Goal: Task Accomplishment & Management: Manage account settings

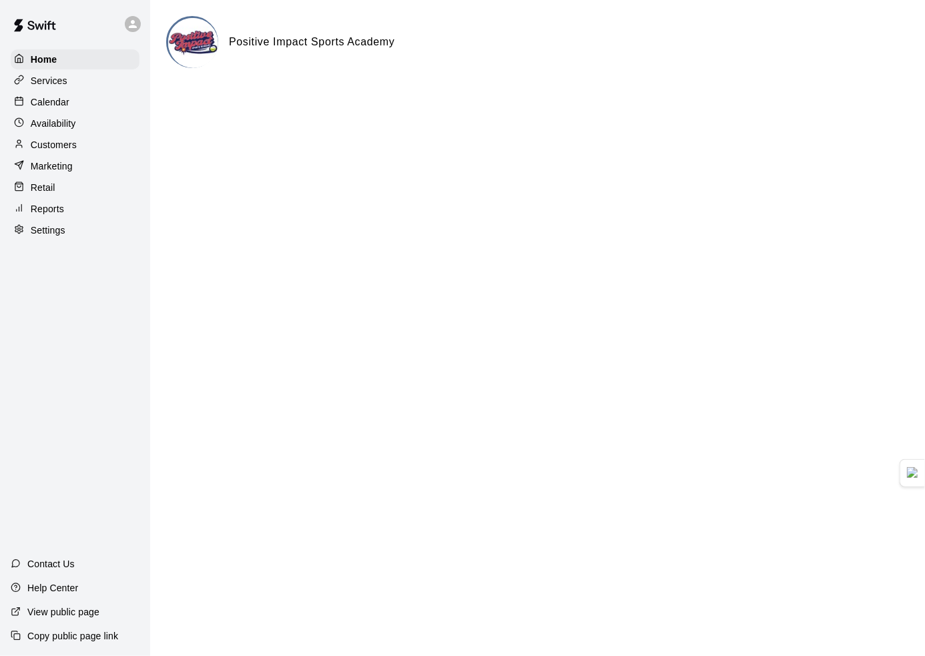
click at [65, 105] on p "Calendar" at bounding box center [50, 101] width 39 height 13
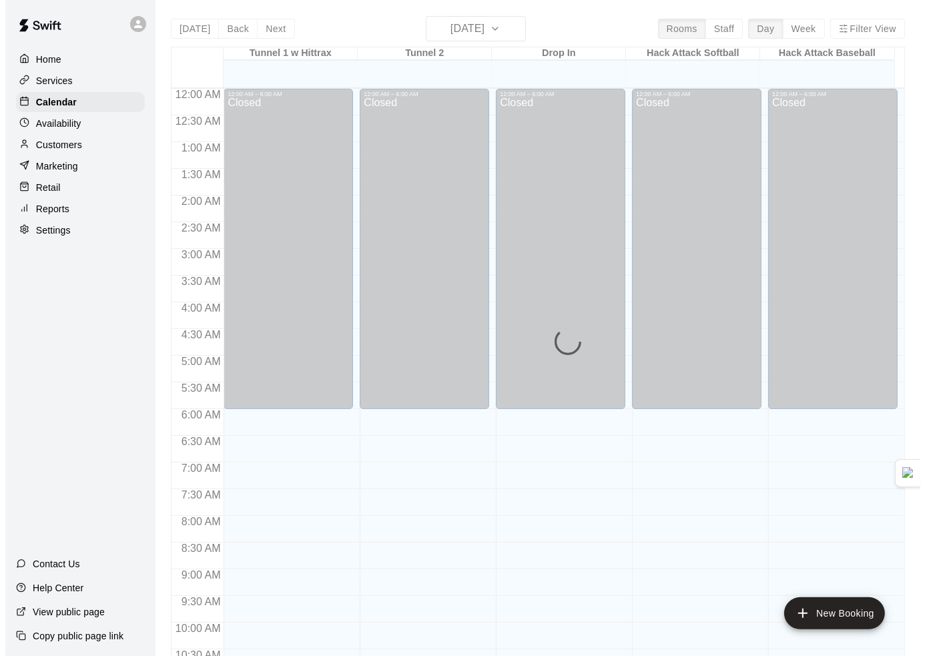
scroll to position [657, 0]
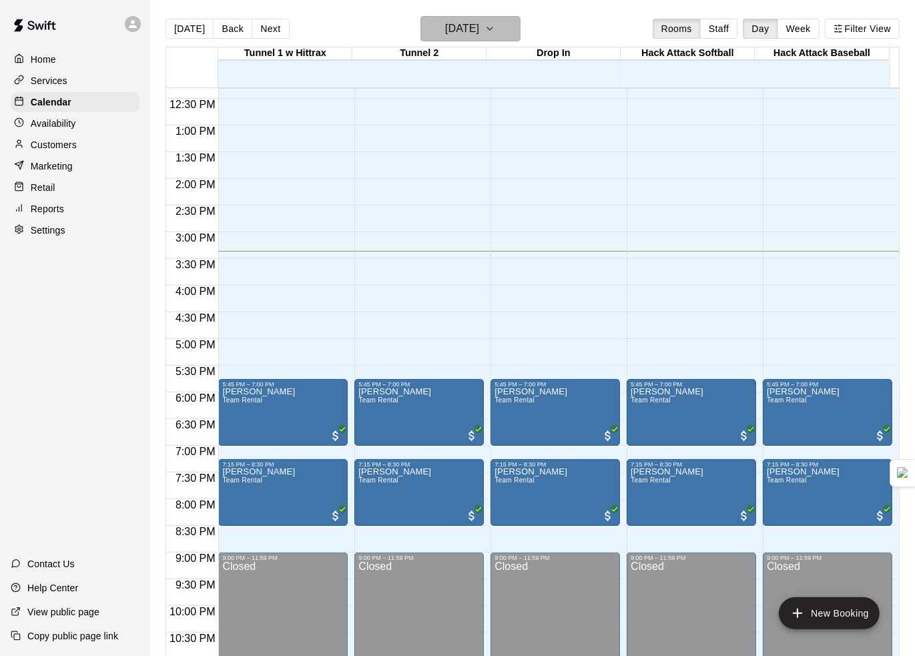
click at [509, 29] on button "[DATE]" at bounding box center [470, 28] width 100 height 25
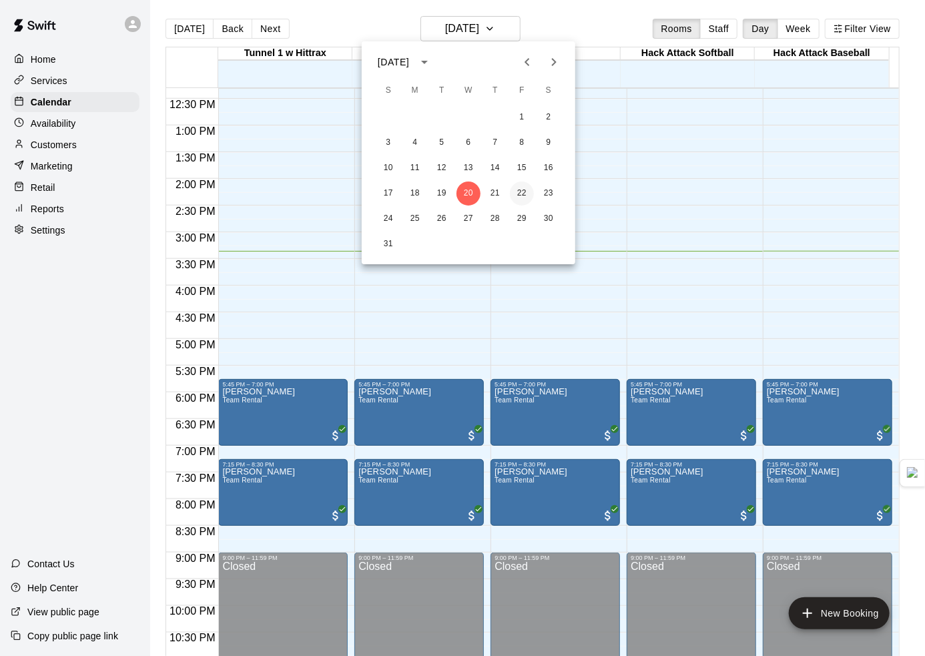
click at [525, 190] on button "22" at bounding box center [522, 194] width 24 height 24
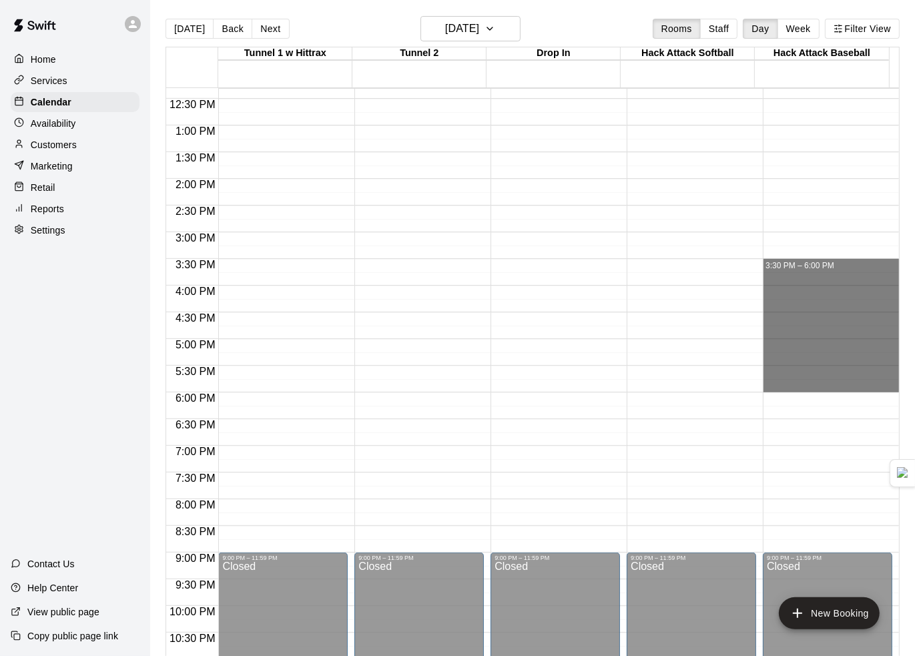
drag, startPoint x: 780, startPoint y: 263, endPoint x: 789, endPoint y: 391, distance: 128.4
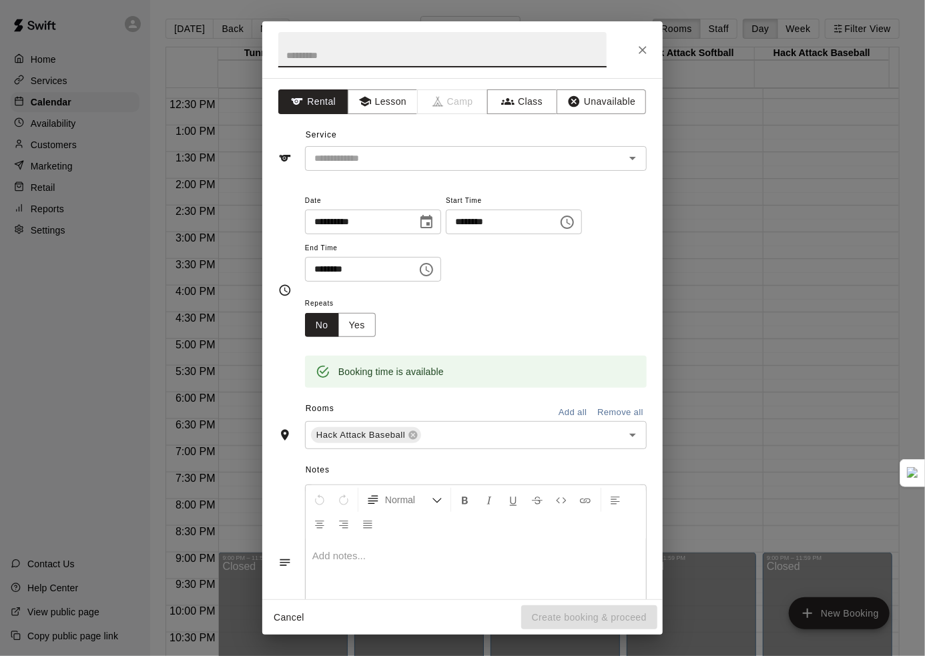
click at [643, 59] on button "Close" at bounding box center [643, 50] width 24 height 24
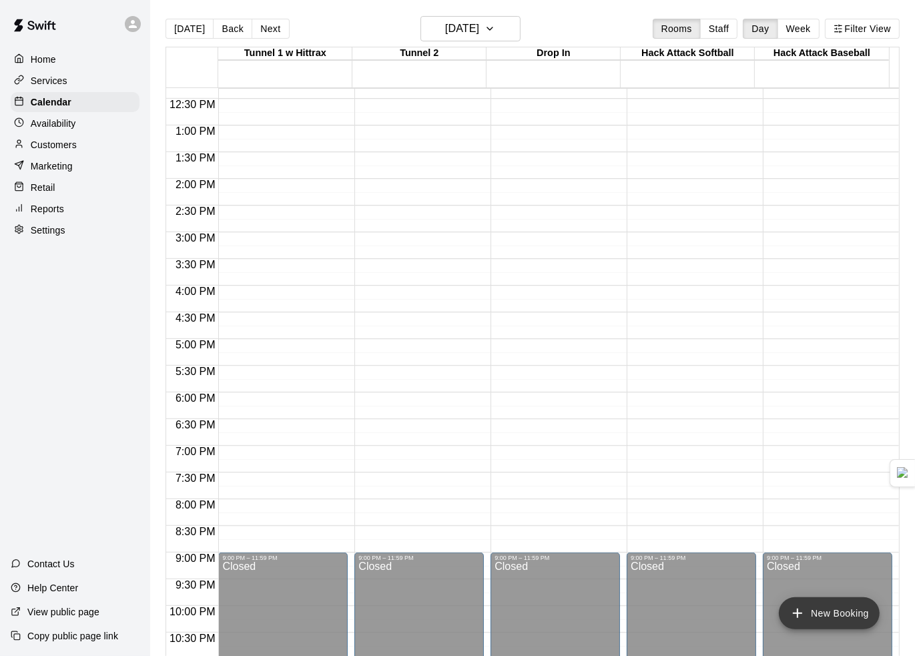
click at [828, 610] on button "New Booking" at bounding box center [829, 613] width 101 height 32
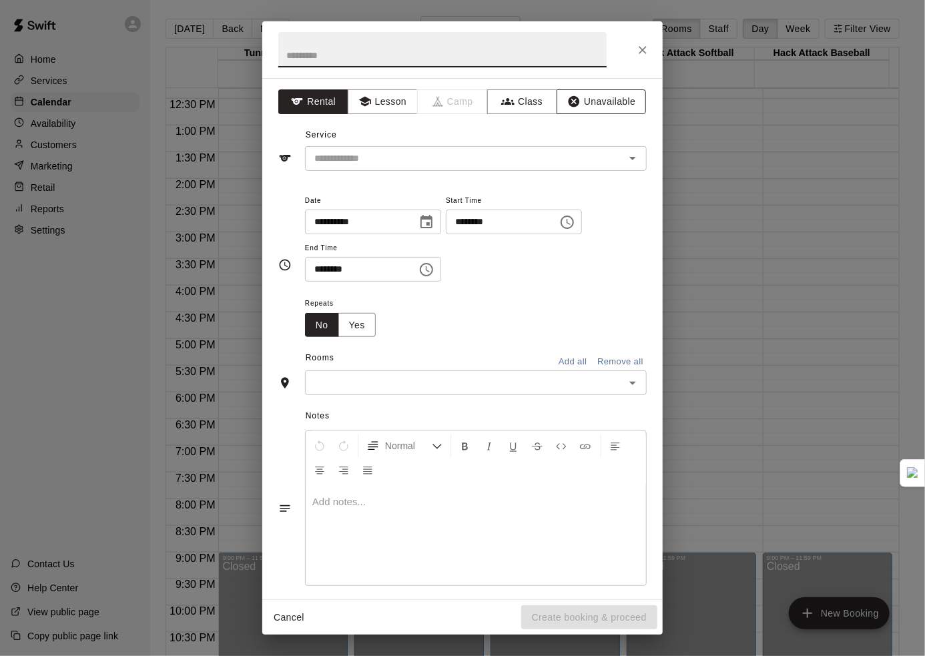
click at [587, 109] on button "Unavailable" at bounding box center [601, 101] width 89 height 25
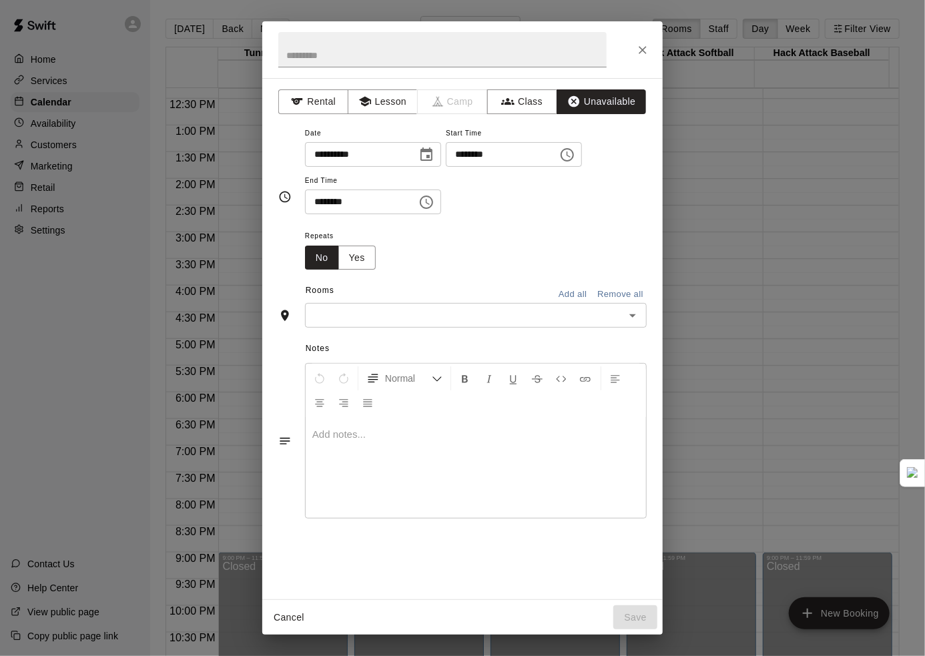
click at [401, 206] on input "********" at bounding box center [356, 202] width 103 height 25
type input "********"
click at [557, 290] on button "Add all" at bounding box center [572, 294] width 43 height 21
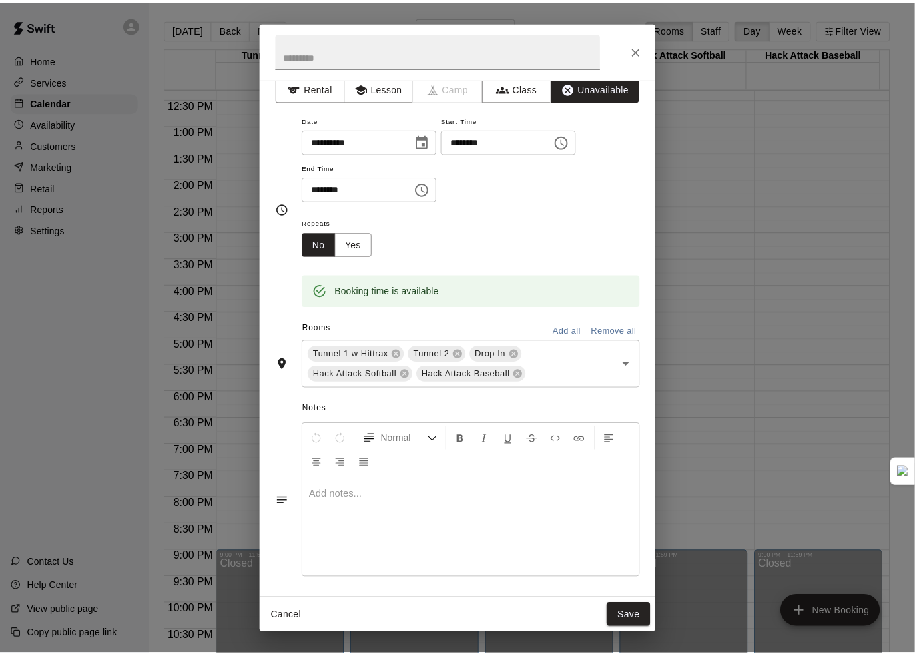
scroll to position [17, 0]
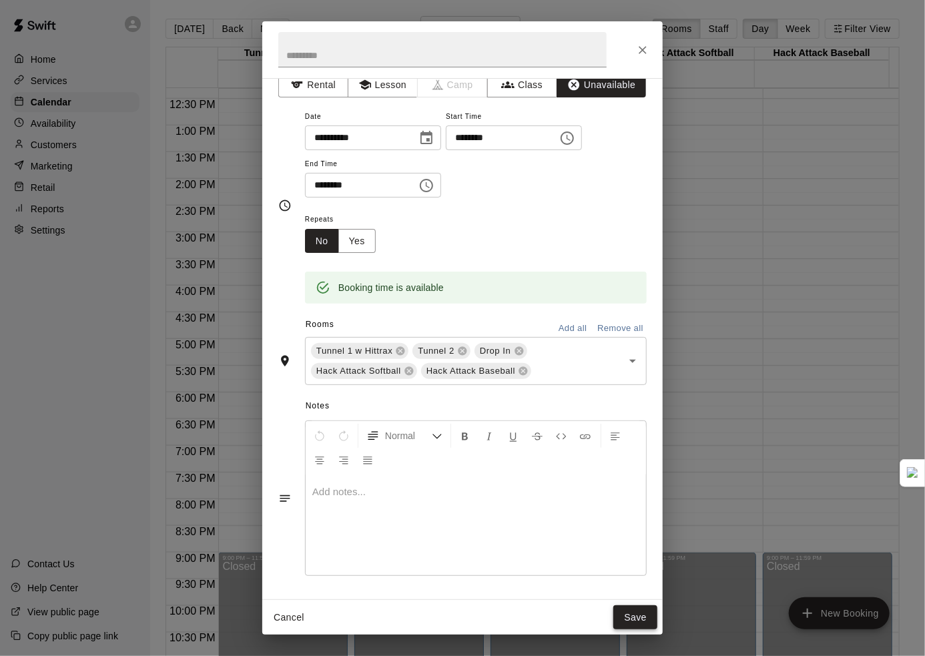
click at [639, 616] on button "Save" at bounding box center [635, 617] width 44 height 25
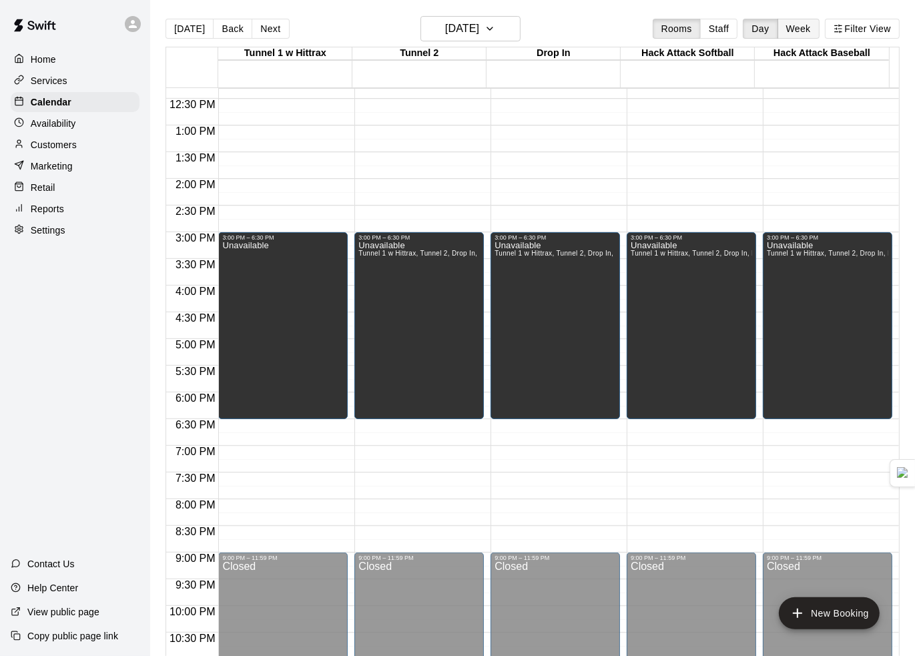
click at [796, 31] on button "Week" at bounding box center [799, 29] width 42 height 20
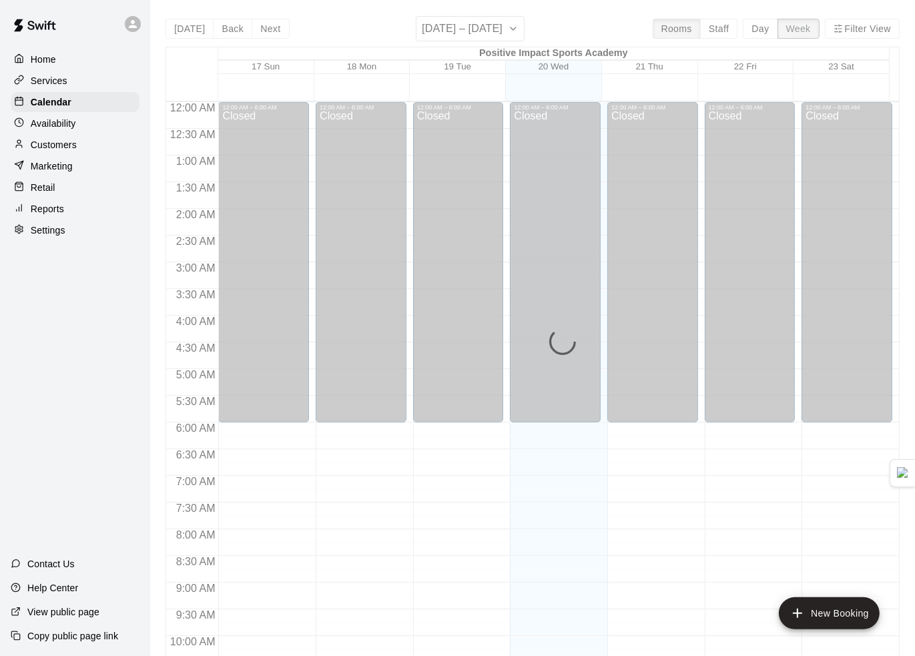
scroll to position [711, 0]
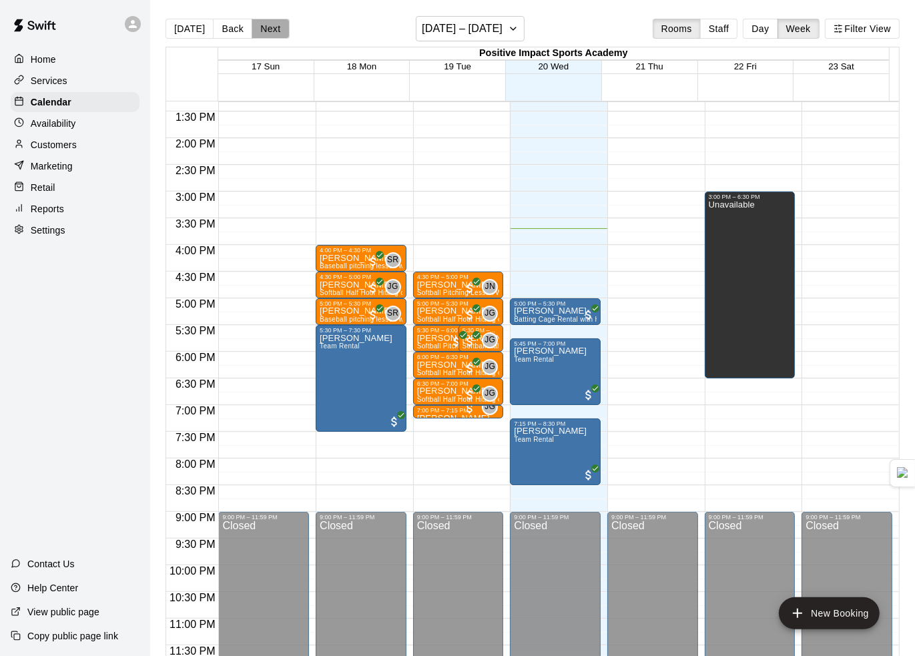
click at [270, 27] on button "Next" at bounding box center [270, 29] width 37 height 20
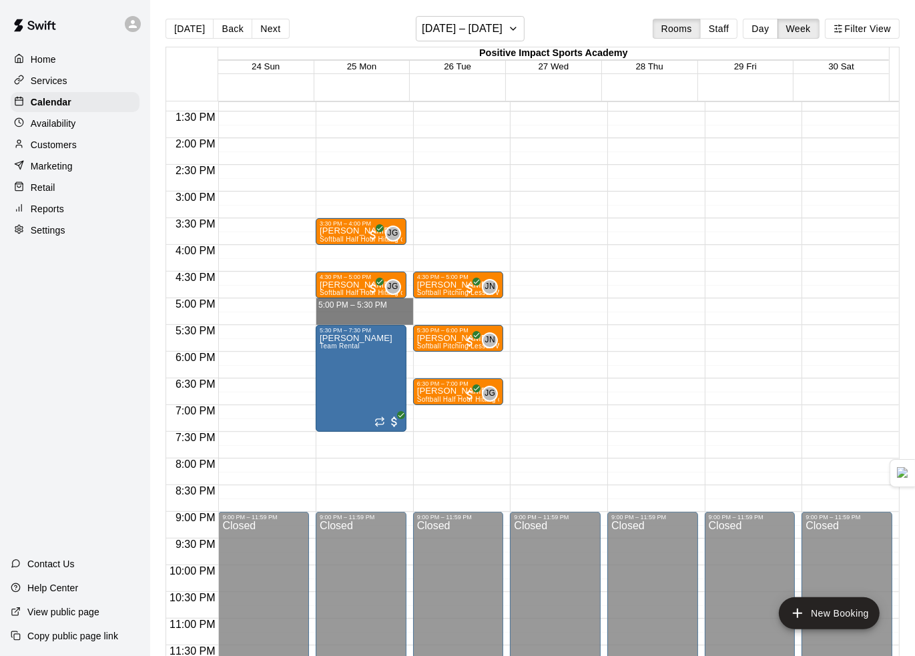
drag, startPoint x: 324, startPoint y: 300, endPoint x: 322, endPoint y: 314, distance: 14.2
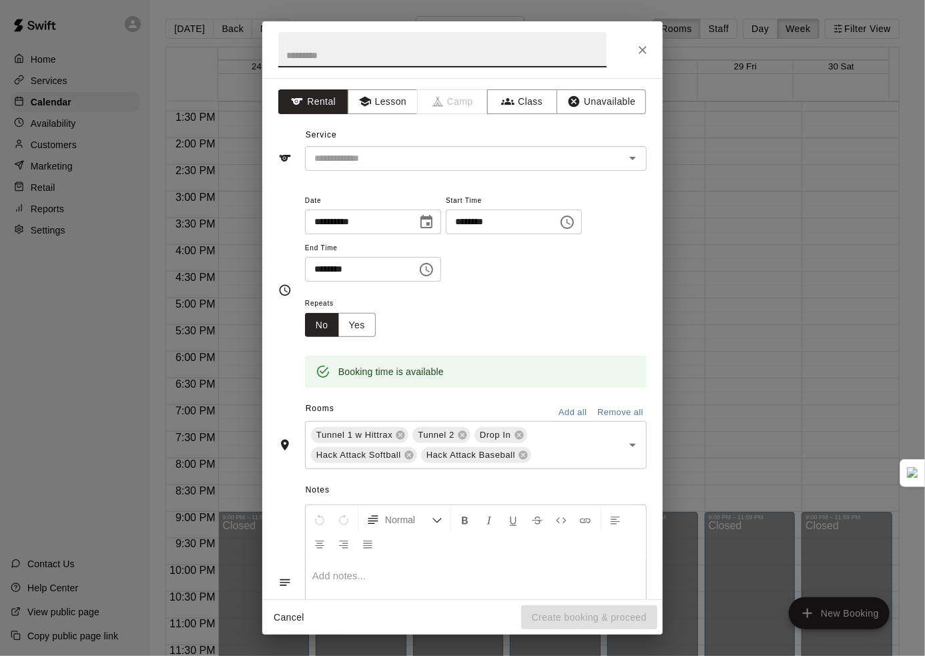
click at [641, 54] on icon "Close" at bounding box center [642, 49] width 13 height 13
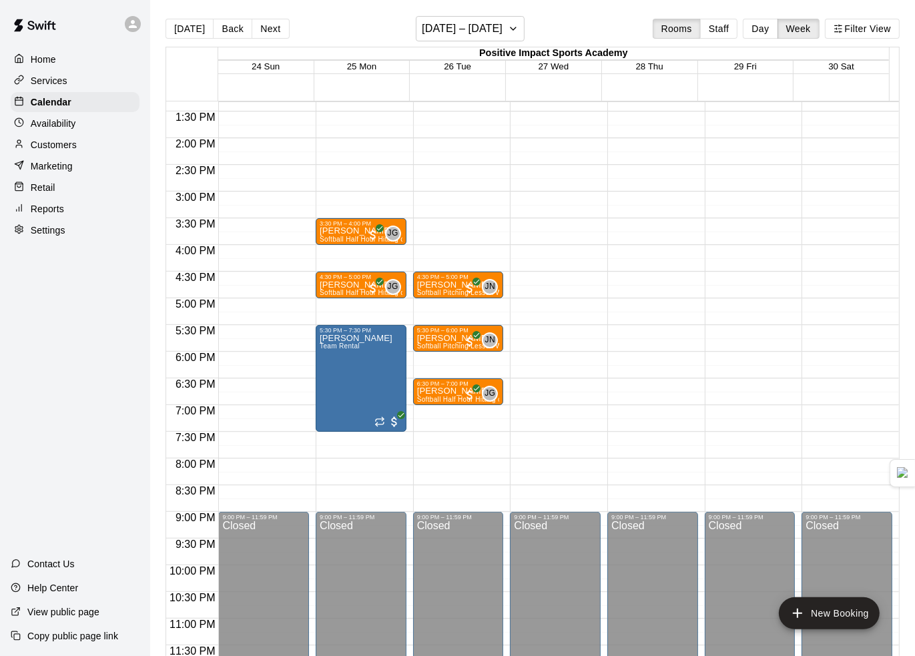
drag, startPoint x: 501, startPoint y: 329, endPoint x: 502, endPoint y: 336, distance: 6.7
click at [502, 336] on div at bounding box center [462, 331] width 97 height 13
click at [829, 605] on button "New Booking" at bounding box center [829, 613] width 101 height 32
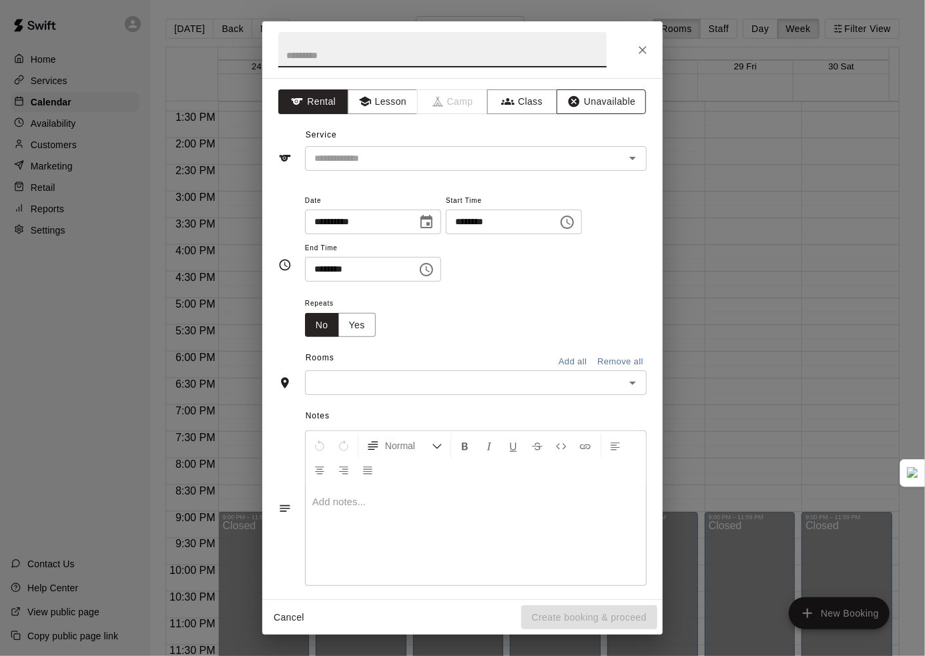
click at [577, 95] on button "Unavailable" at bounding box center [601, 101] width 89 height 25
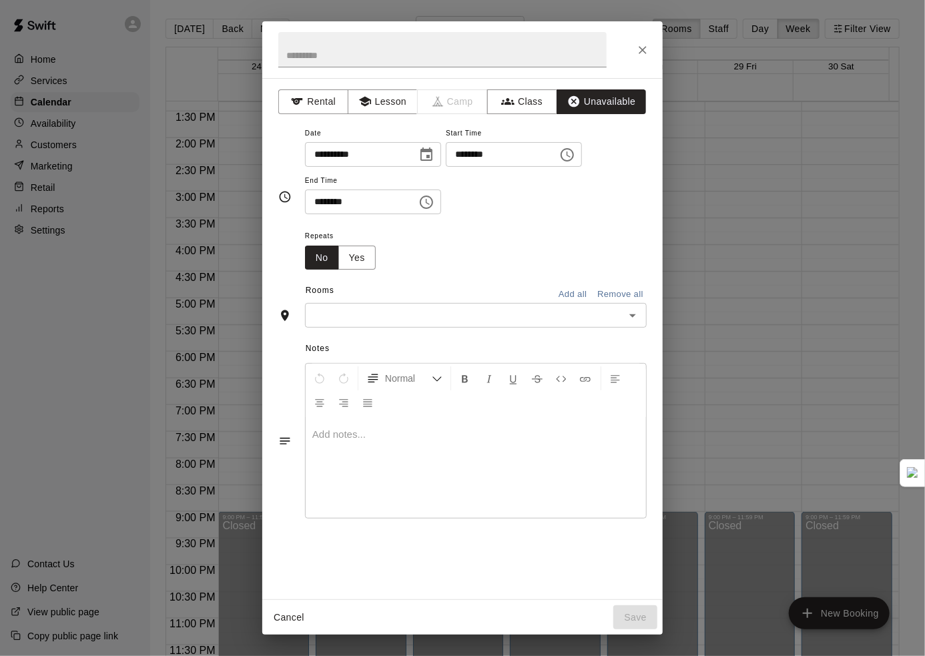
click at [435, 152] on icon "Choose date, selected date is Aug 29, 2025" at bounding box center [426, 155] width 16 height 16
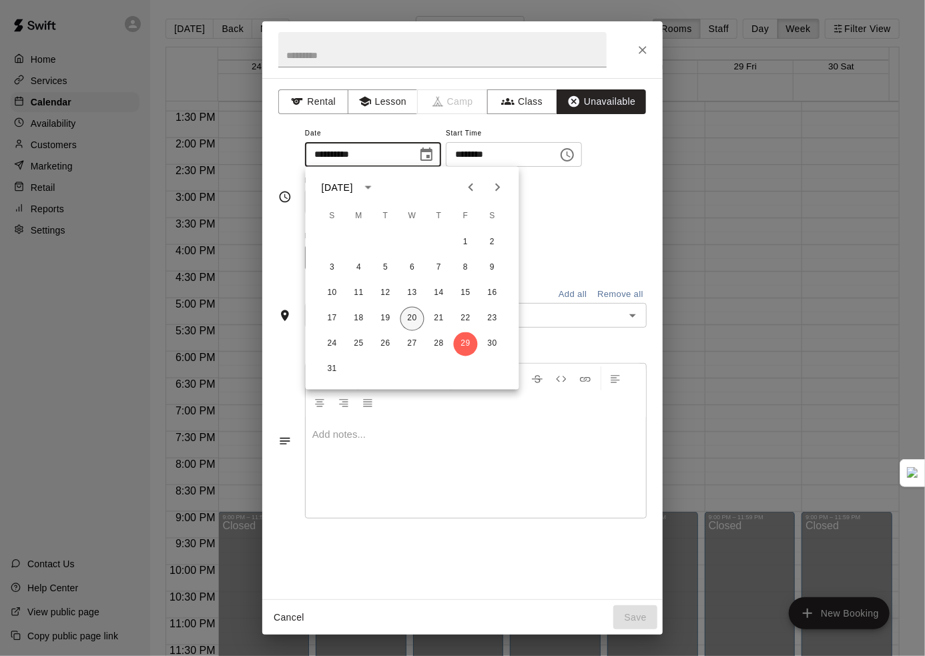
click at [411, 321] on button "20" at bounding box center [412, 319] width 24 height 24
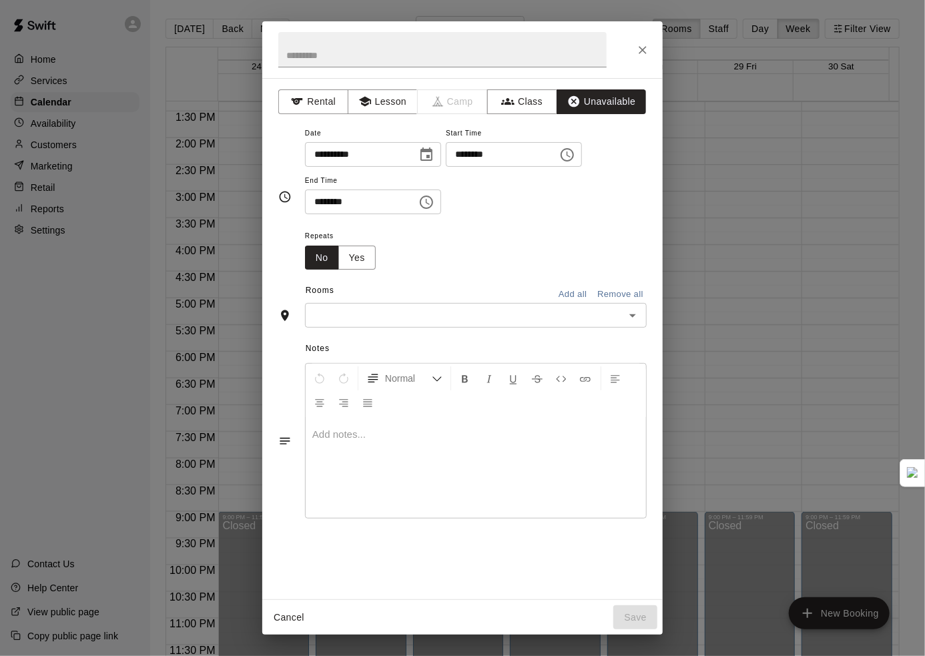
type input "**********"
click at [648, 45] on icon "Close" at bounding box center [642, 49] width 13 height 13
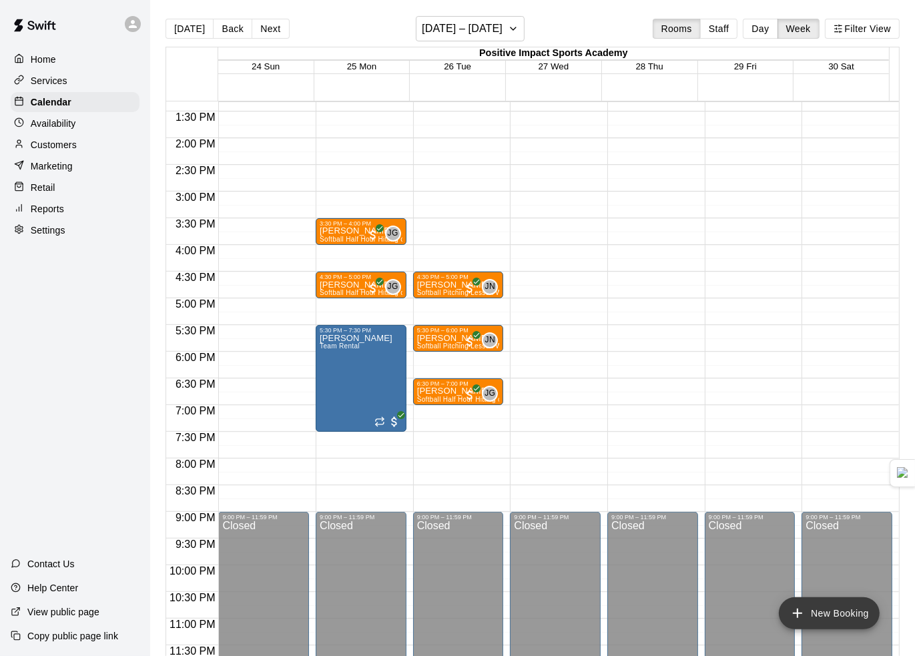
click at [818, 613] on button "New Booking" at bounding box center [829, 613] width 101 height 32
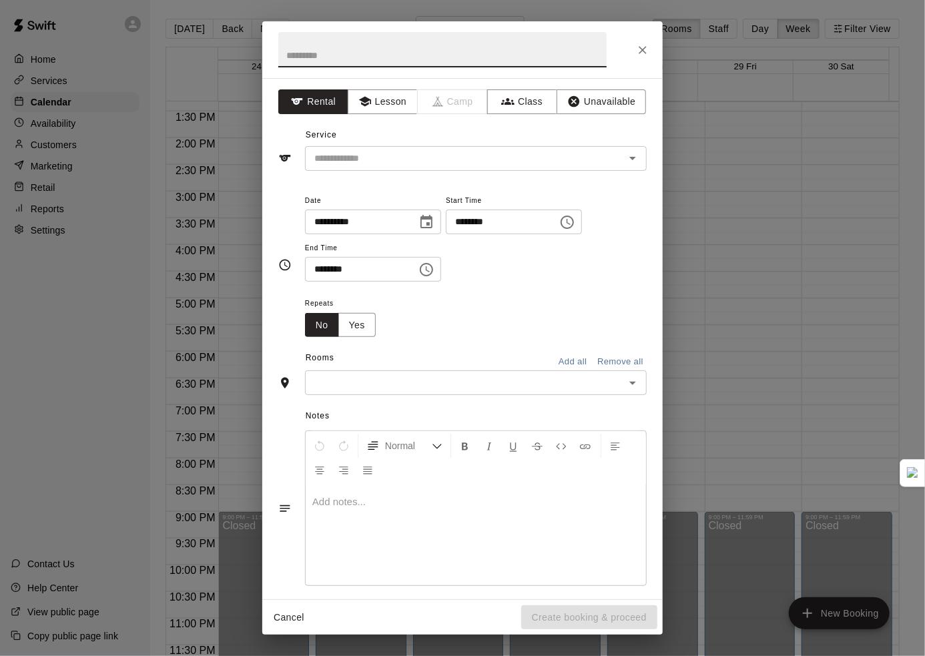
click at [435, 222] on icon "Choose date, selected date is Aug 29, 2025" at bounding box center [426, 222] width 16 height 16
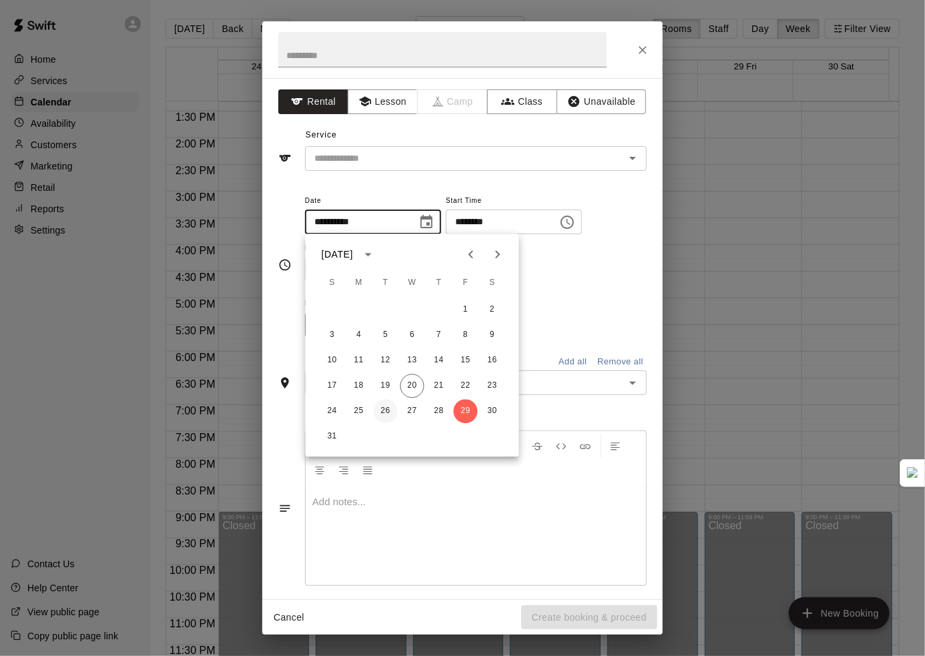
click at [388, 416] on button "26" at bounding box center [386, 411] width 24 height 24
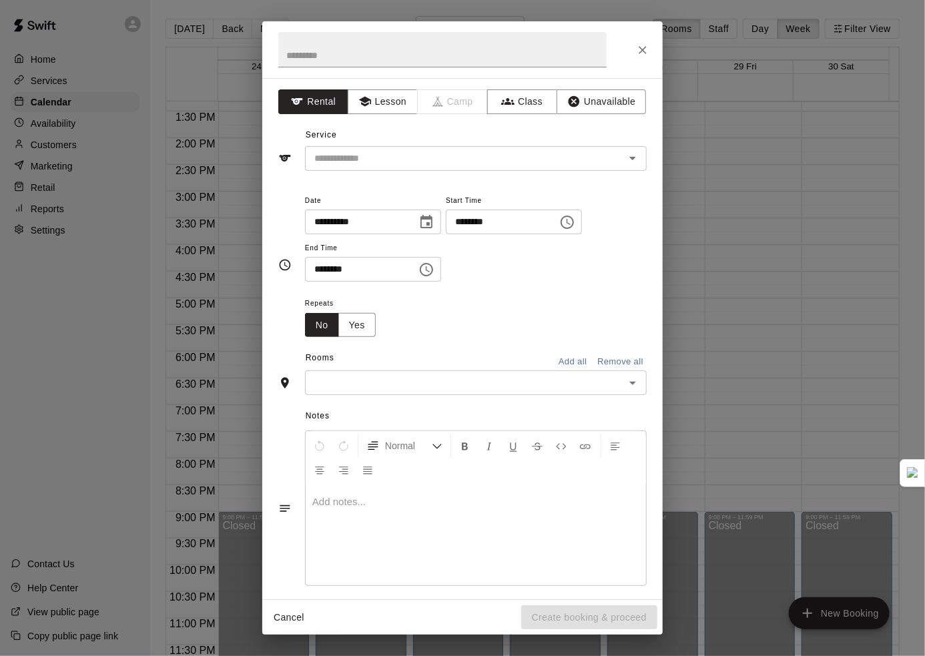
type input "**********"
click at [631, 51] on div at bounding box center [462, 49] width 400 height 57
click at [634, 50] on button "Close" at bounding box center [643, 50] width 24 height 24
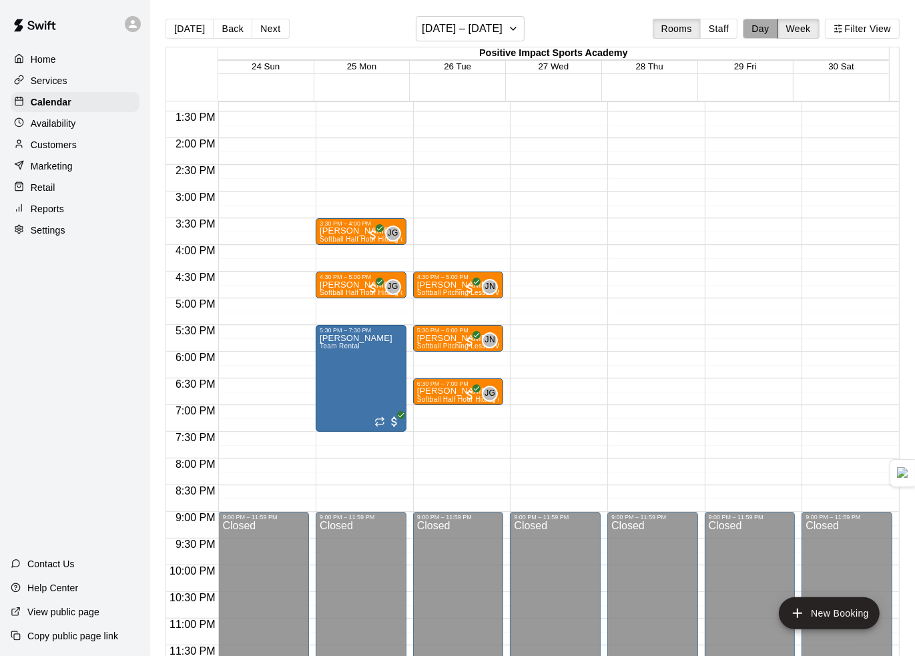
click at [764, 29] on button "Day" at bounding box center [760, 29] width 35 height 20
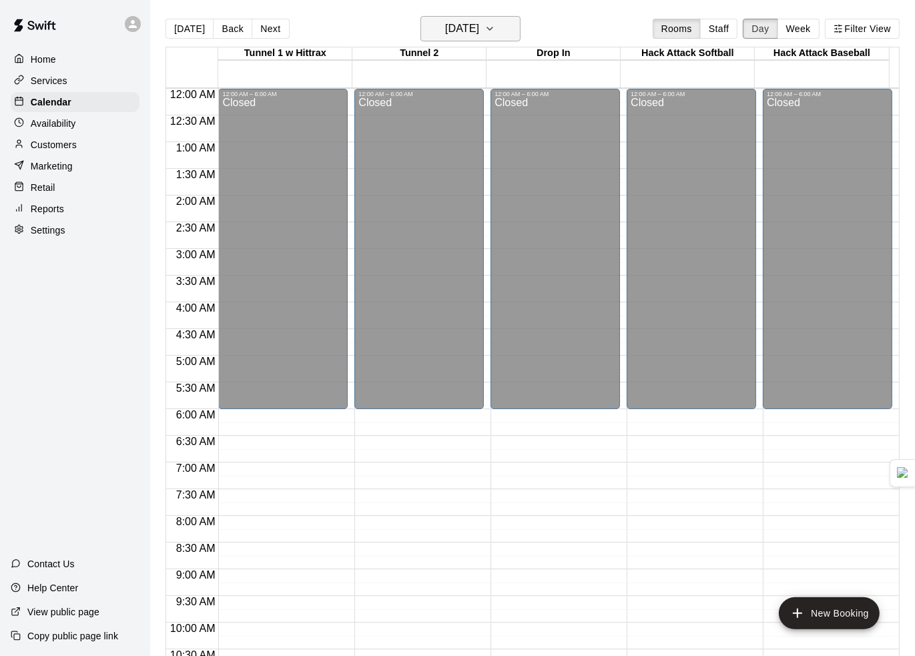
scroll to position [698, 0]
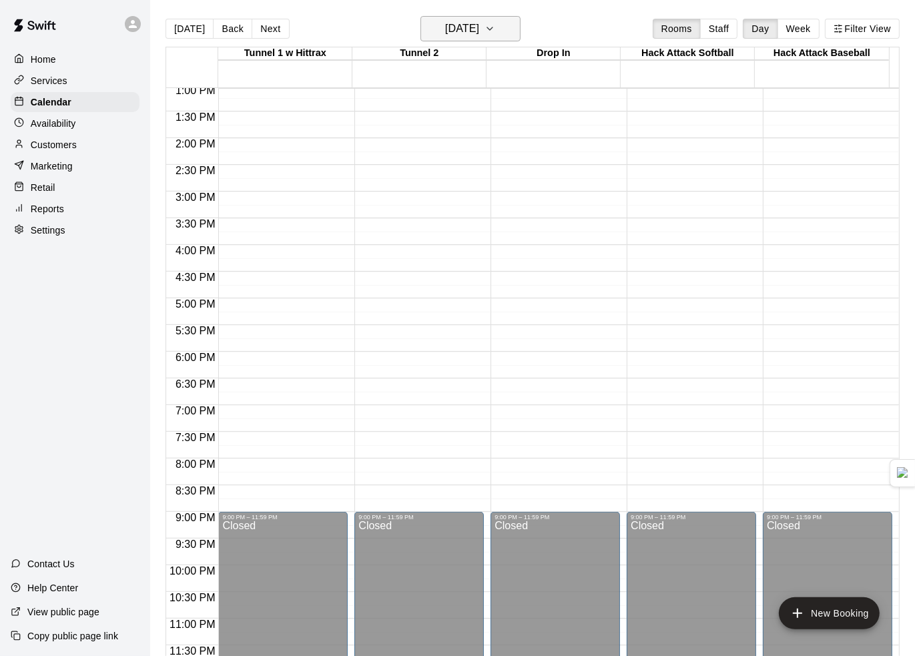
click at [495, 27] on icon "button" at bounding box center [490, 29] width 11 height 16
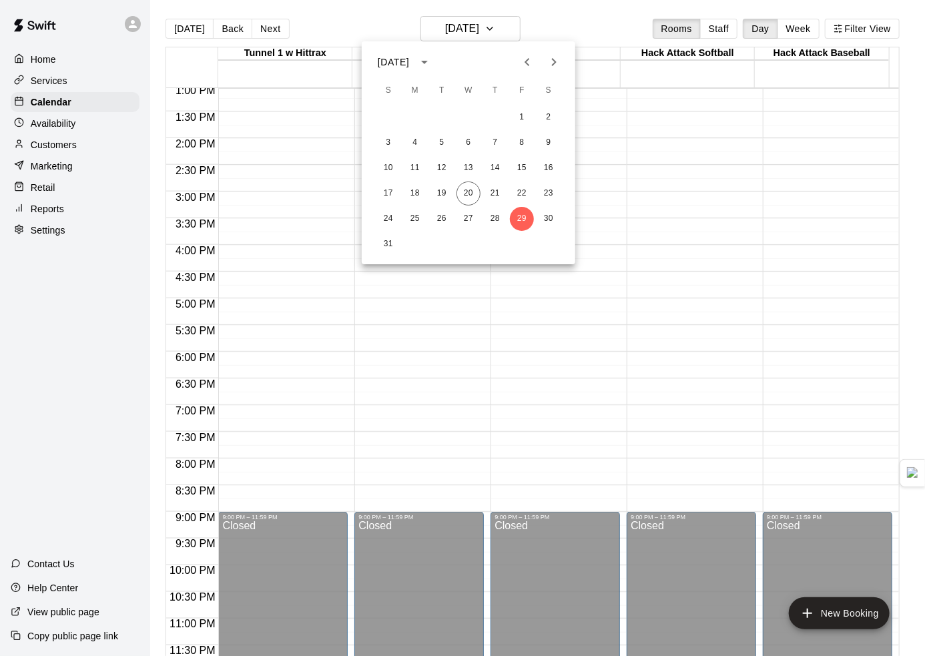
click at [561, 65] on icon "Next month" at bounding box center [554, 62] width 16 height 16
click at [524, 66] on icon "Previous month" at bounding box center [527, 62] width 16 height 16
click at [444, 221] on button "26" at bounding box center [442, 219] width 24 height 24
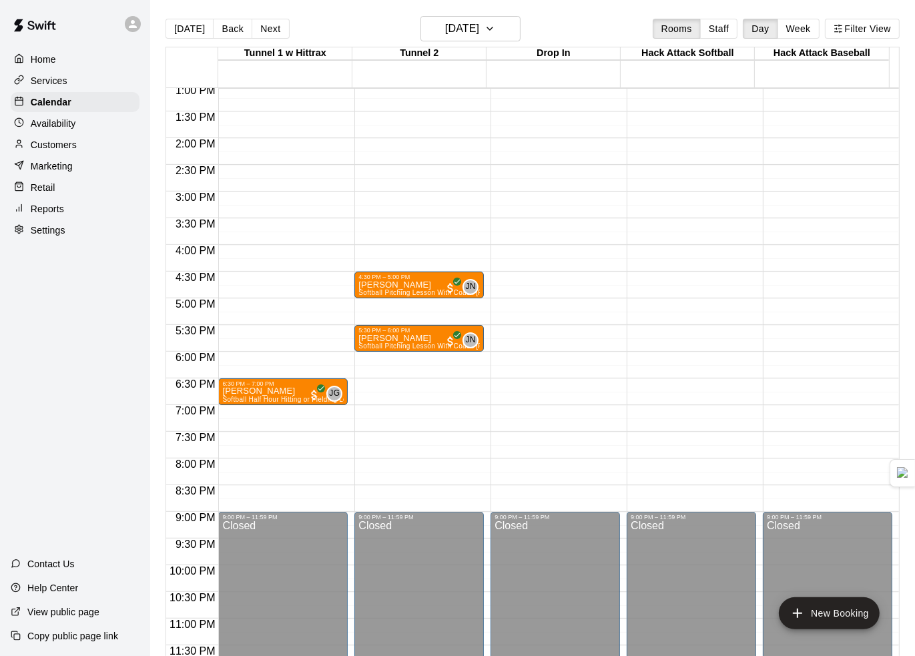
click at [88, 130] on div "Availability" at bounding box center [75, 123] width 129 height 20
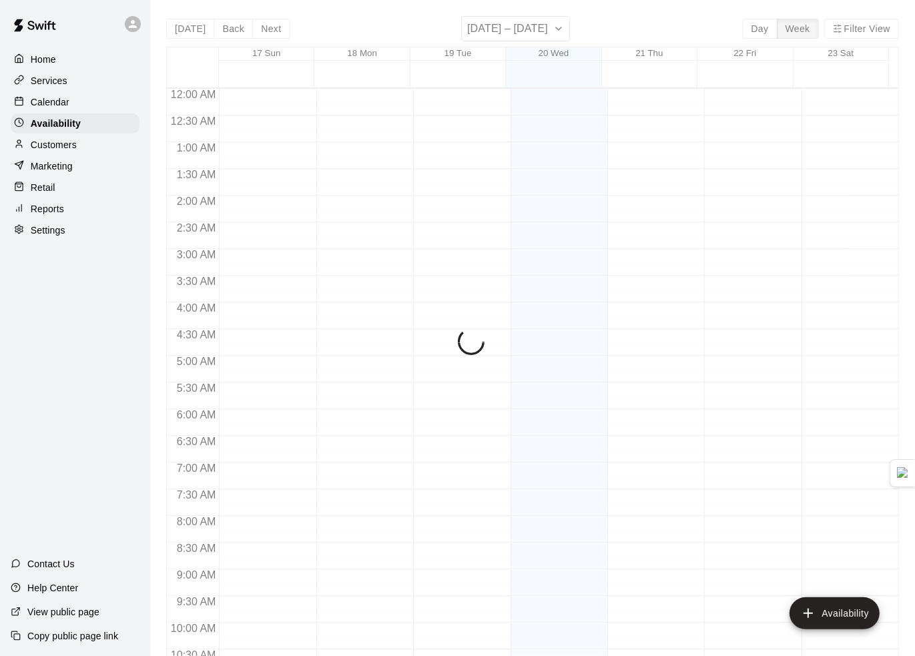
scroll to position [697, 0]
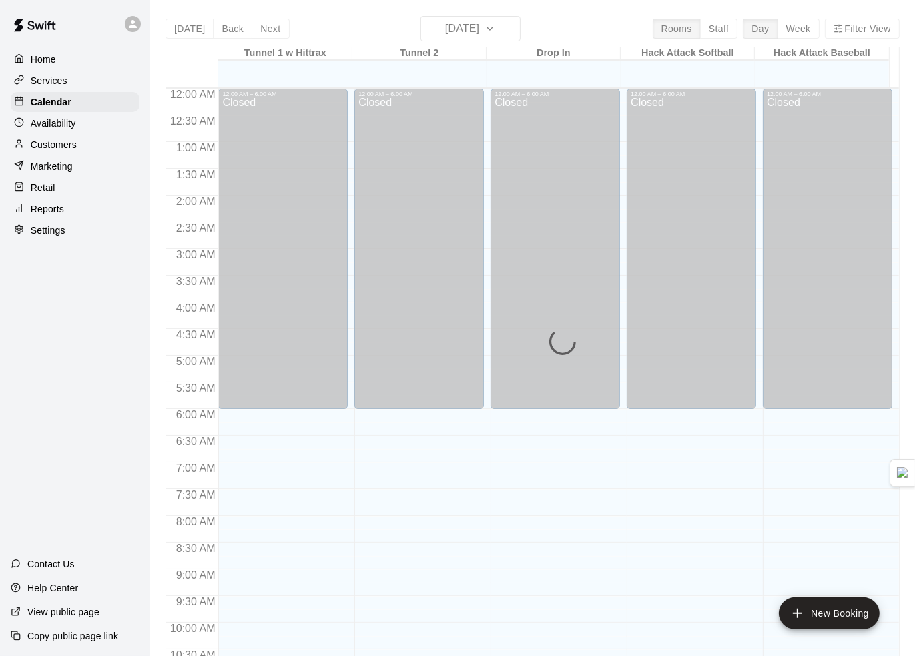
scroll to position [657, 0]
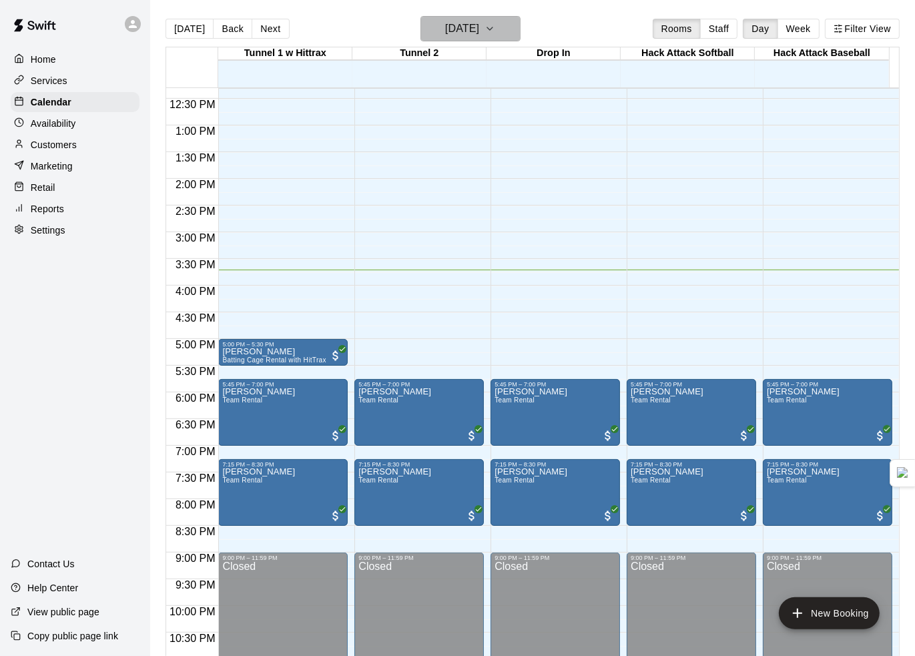
click at [479, 33] on h6 "[DATE]" at bounding box center [462, 28] width 34 height 19
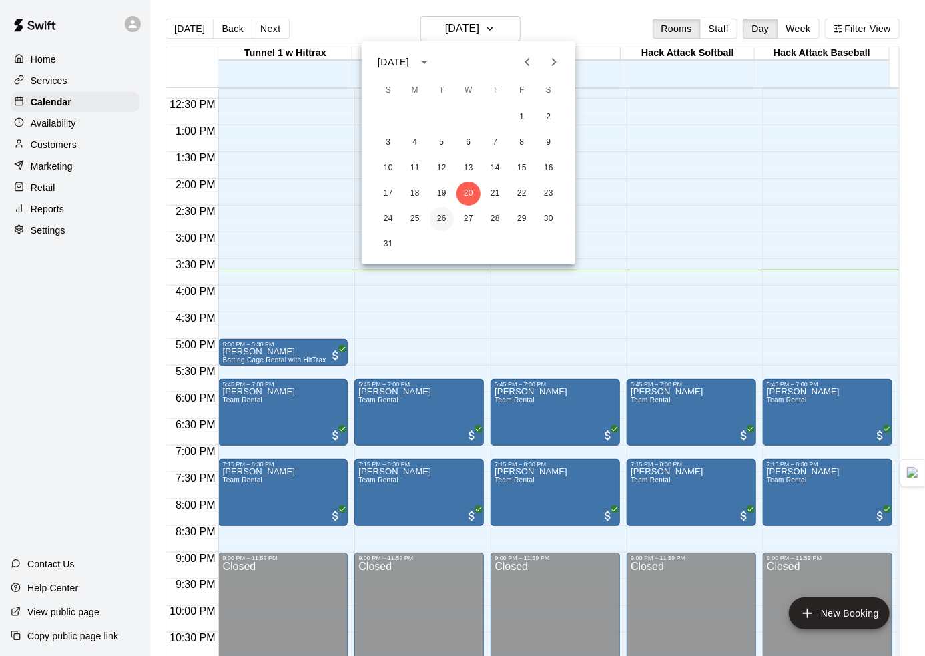
click at [445, 219] on button "26" at bounding box center [442, 219] width 24 height 24
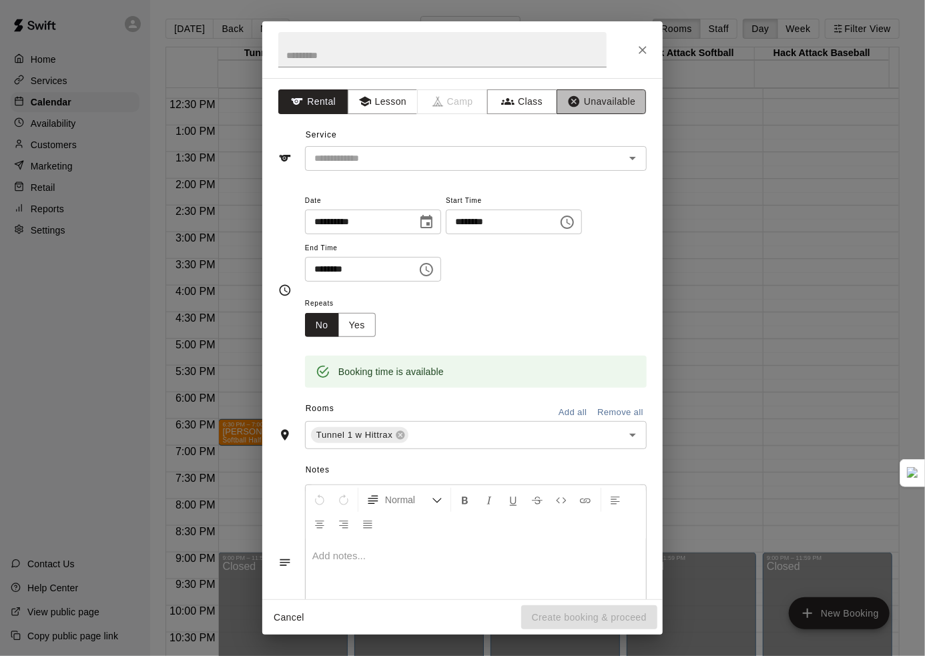
click at [598, 103] on button "Unavailable" at bounding box center [601, 101] width 89 height 25
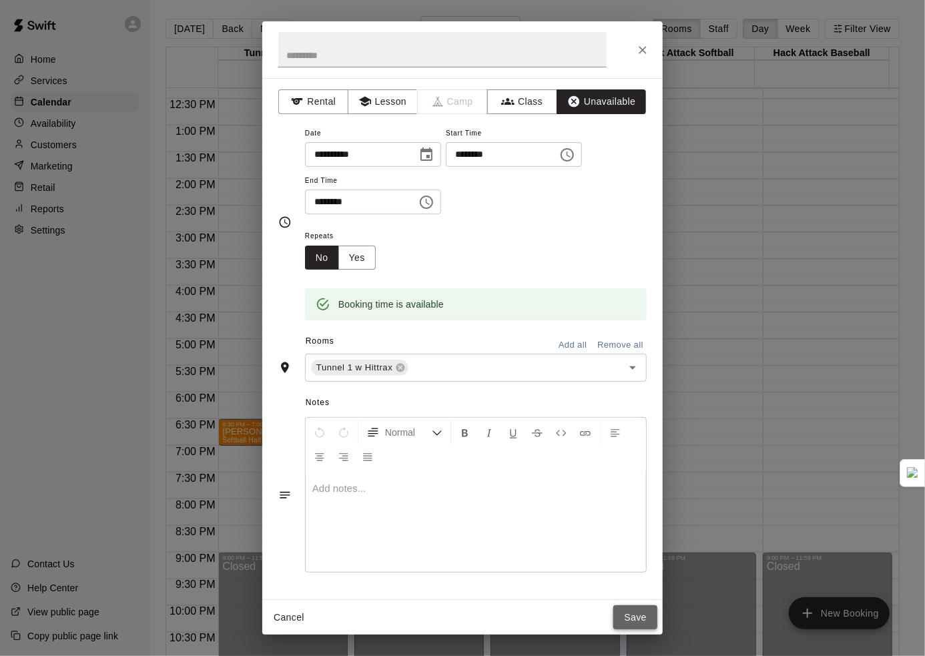
click at [637, 619] on button "Save" at bounding box center [635, 617] width 44 height 25
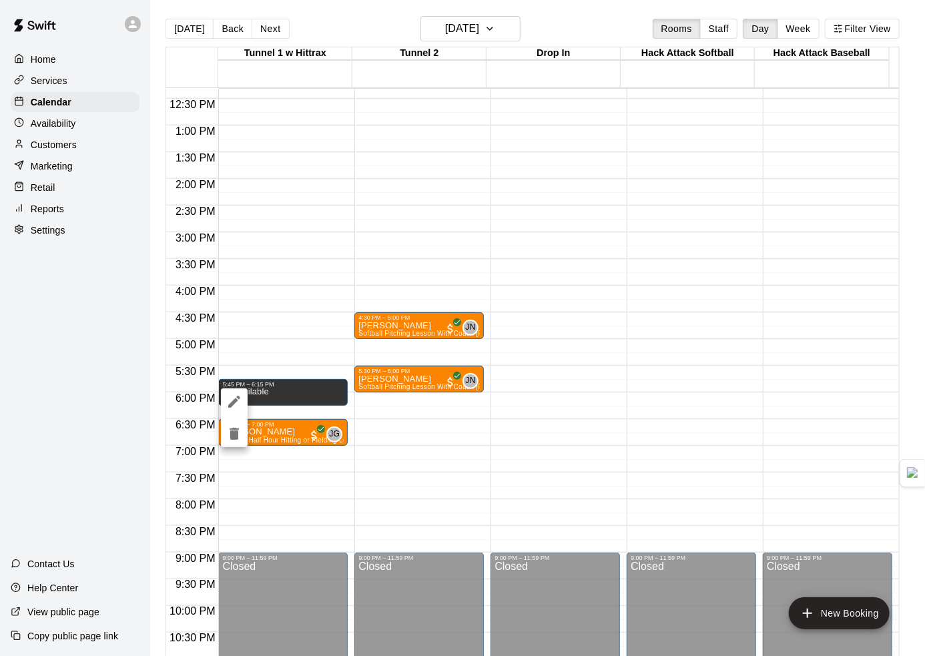
click at [239, 402] on icon "edit" at bounding box center [234, 402] width 16 height 16
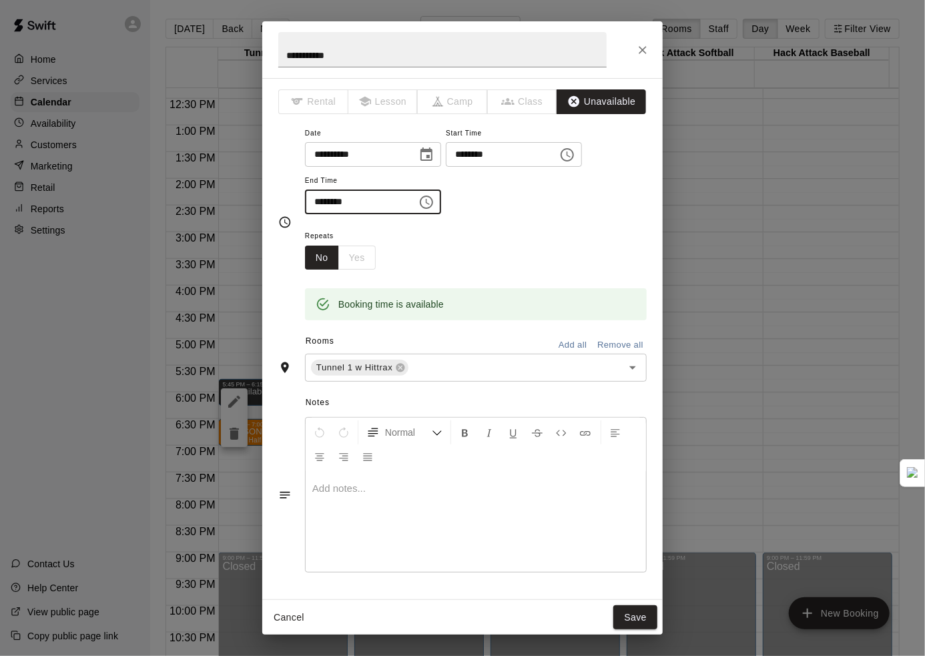
drag, startPoint x: 402, startPoint y: 208, endPoint x: 261, endPoint y: 188, distance: 142.9
click at [261, 188] on div "**********" at bounding box center [462, 328] width 925 height 656
click at [376, 204] on input "********" at bounding box center [356, 202] width 103 height 25
drag, startPoint x: 381, startPoint y: 202, endPoint x: 294, endPoint y: 193, distance: 87.9
click at [294, 193] on div "**********" at bounding box center [462, 223] width 368 height 196
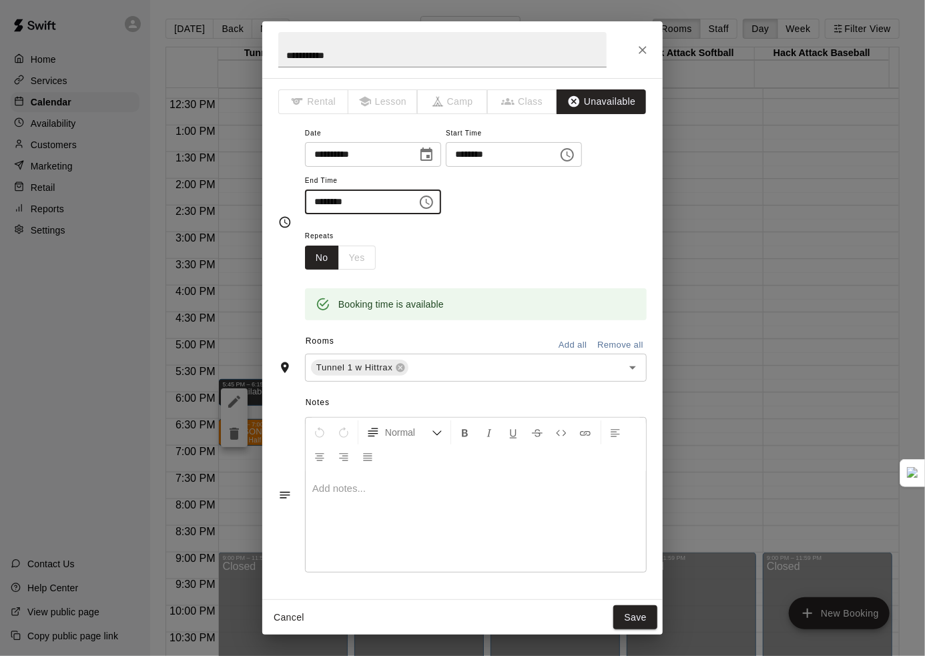
click at [330, 198] on input "********" at bounding box center [356, 202] width 103 height 25
click at [339, 200] on input "********" at bounding box center [356, 202] width 103 height 25
type input "********"
click at [641, 619] on button "Save" at bounding box center [635, 617] width 44 height 25
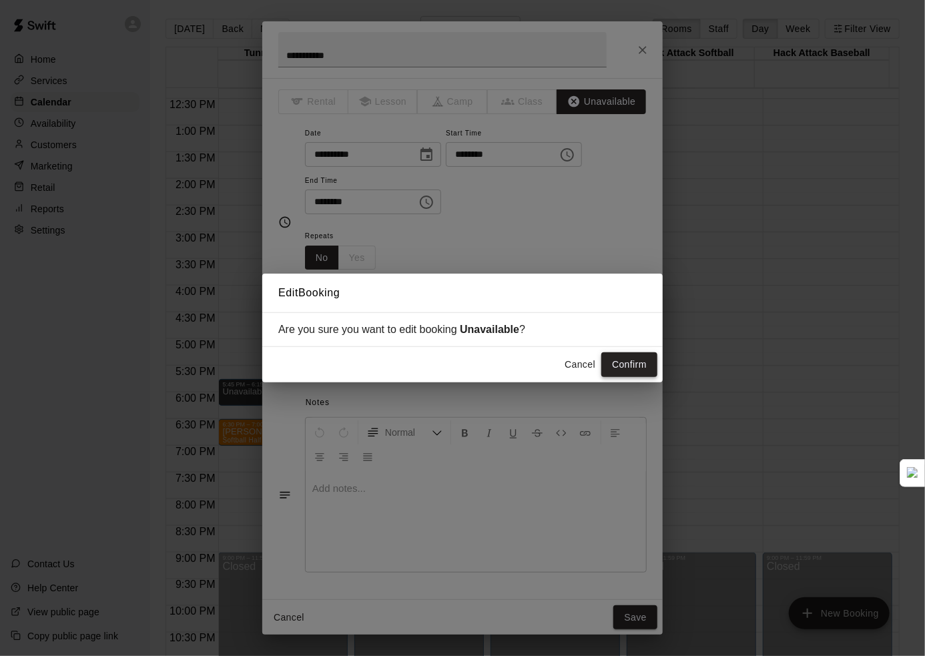
click at [627, 370] on button "Confirm" at bounding box center [629, 364] width 56 height 25
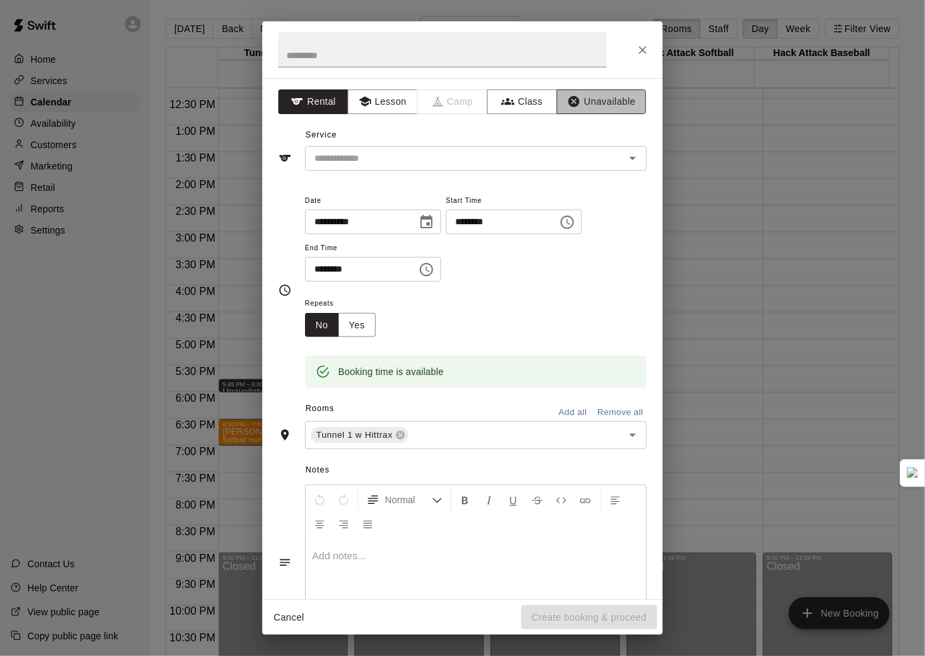
click at [612, 96] on button "Unavailable" at bounding box center [601, 101] width 89 height 25
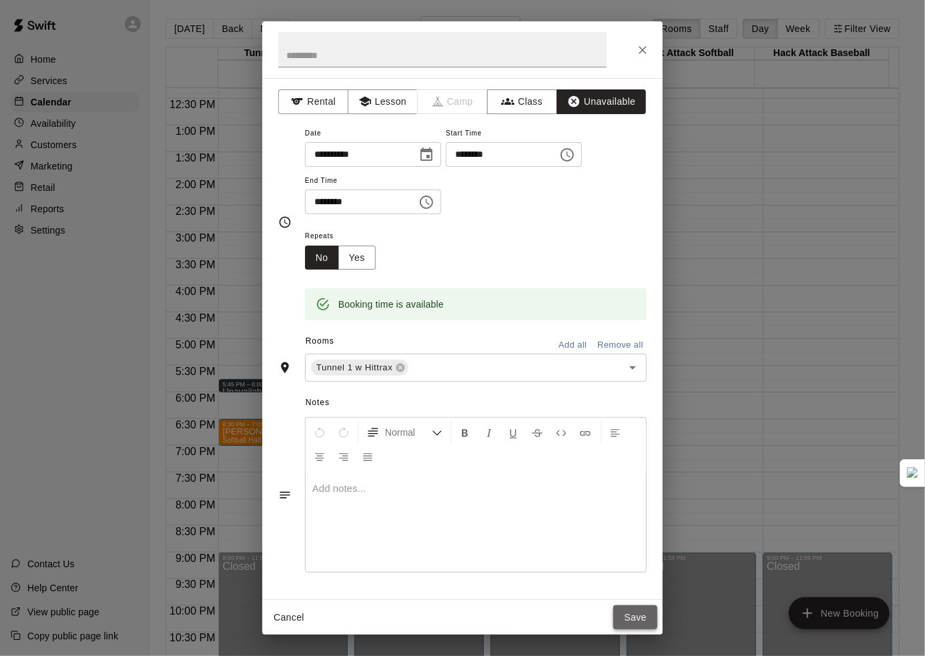
click at [623, 618] on button "Save" at bounding box center [635, 617] width 44 height 25
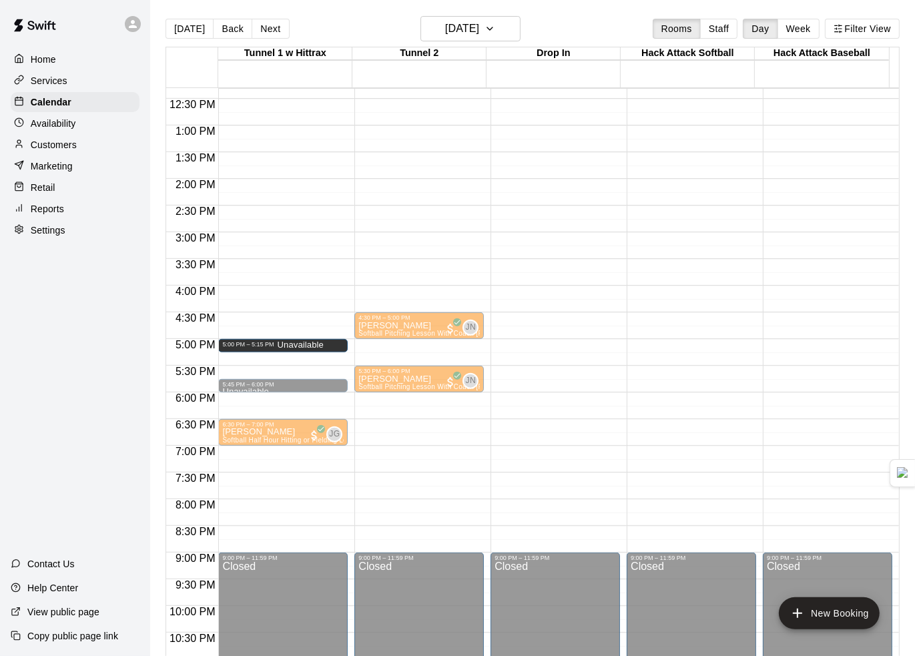
drag, startPoint x: 280, startPoint y: 362, endPoint x: 283, endPoint y: 354, distance: 9.1
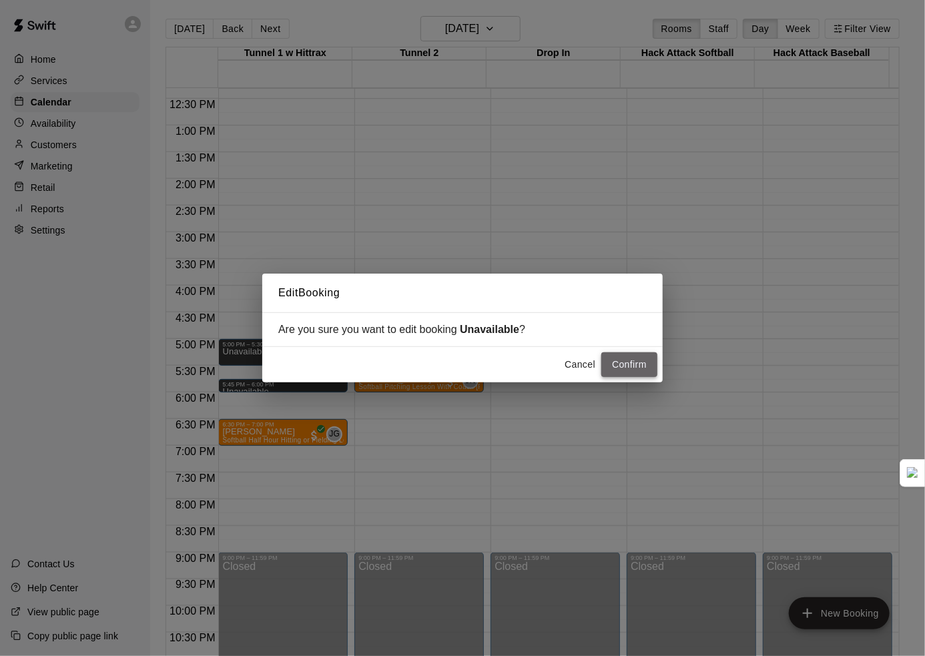
click at [635, 362] on button "Confirm" at bounding box center [629, 364] width 56 height 25
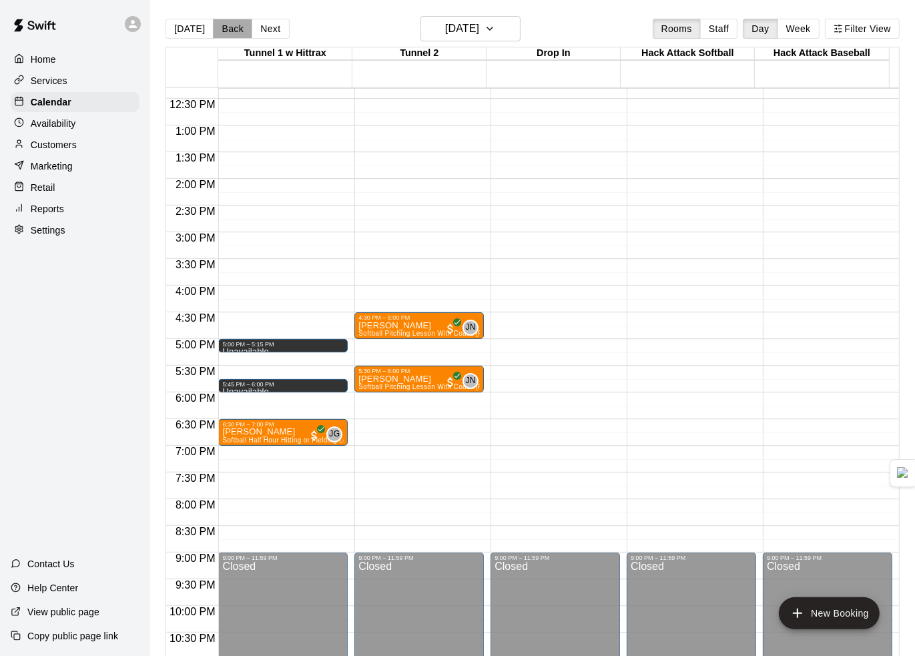
click at [221, 25] on button "Back" at bounding box center [232, 29] width 39 height 20
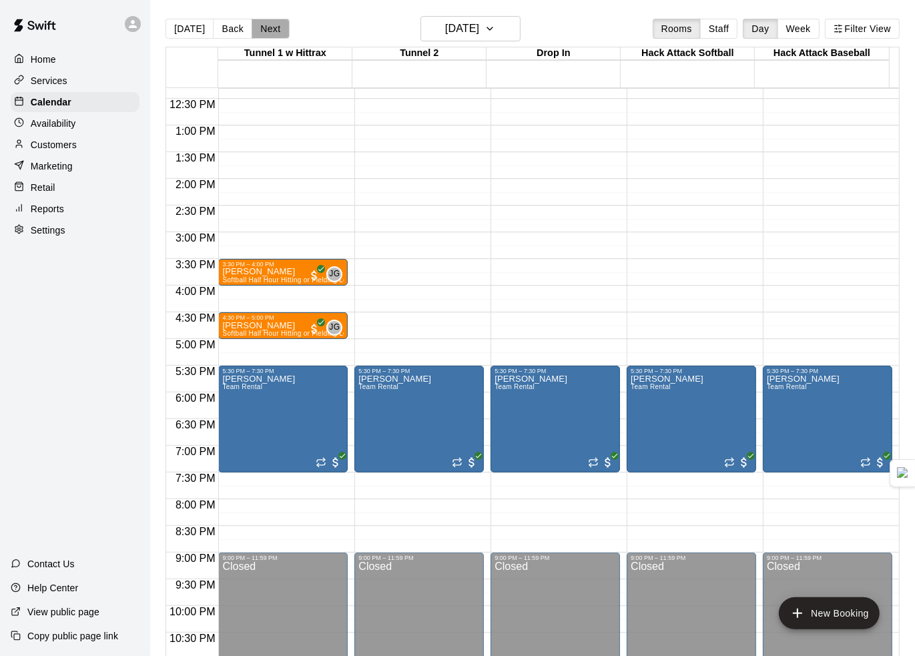
click at [258, 34] on button "Next" at bounding box center [270, 29] width 37 height 20
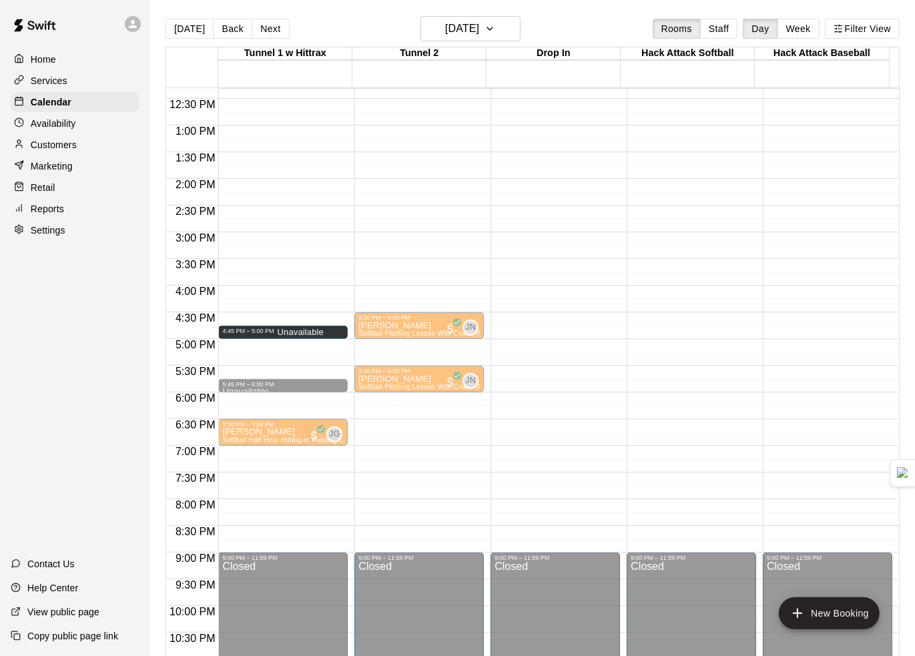
drag, startPoint x: 306, startPoint y: 342, endPoint x: 304, endPoint y: 331, distance: 11.4
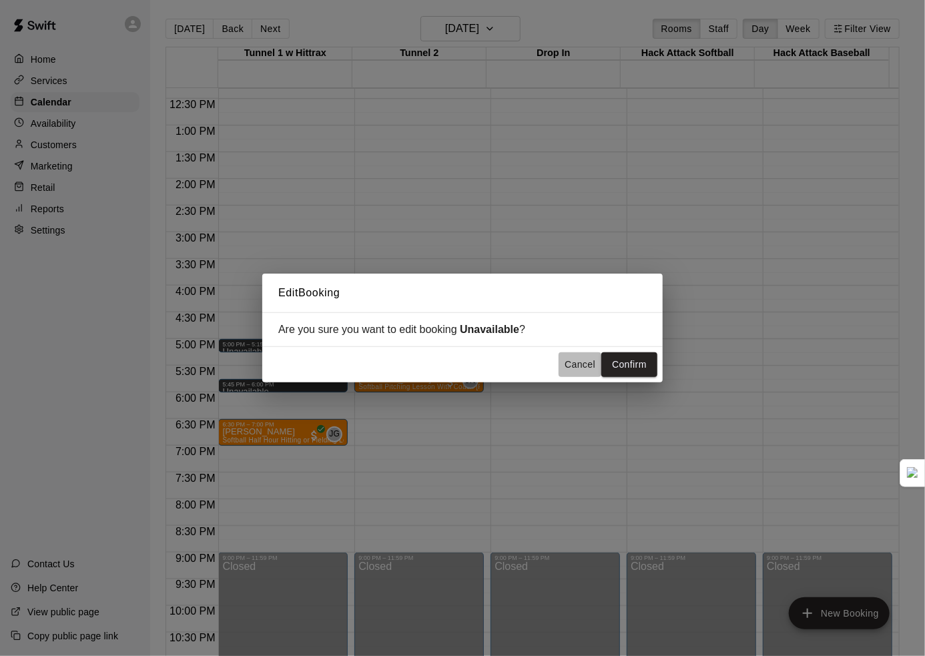
click at [565, 364] on button "Cancel" at bounding box center [580, 364] width 43 height 25
click at [581, 364] on button "Cancel" at bounding box center [580, 364] width 43 height 25
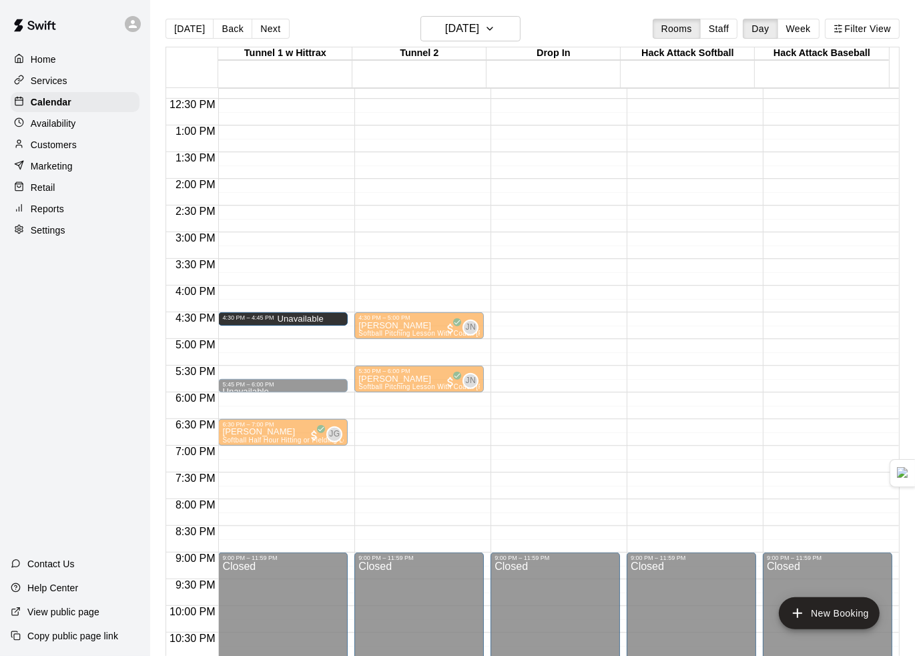
drag, startPoint x: 315, startPoint y: 343, endPoint x: 318, endPoint y: 320, distance: 23.5
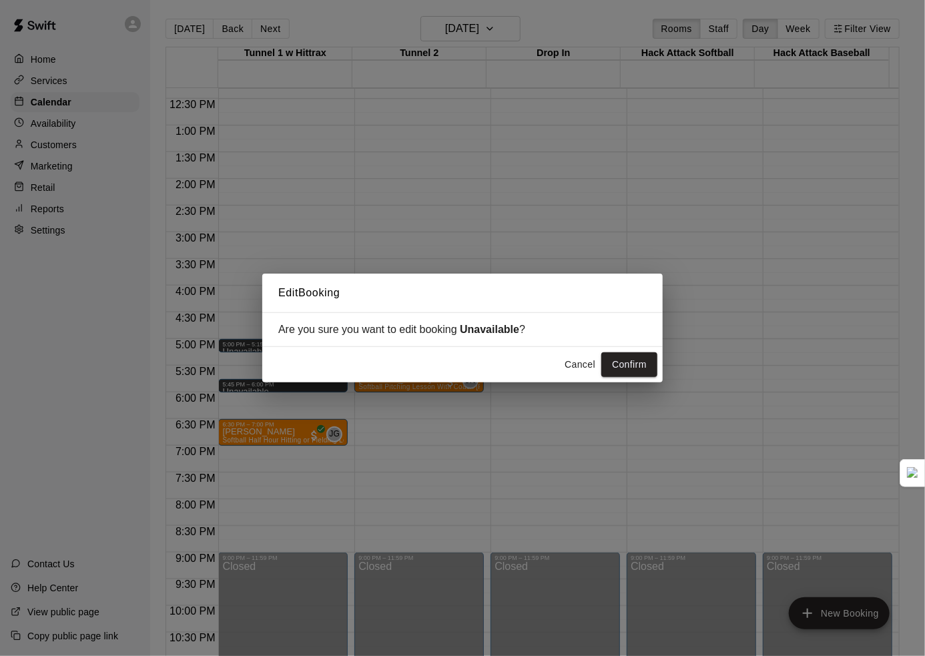
click at [623, 360] on button "Confirm" at bounding box center [629, 364] width 56 height 25
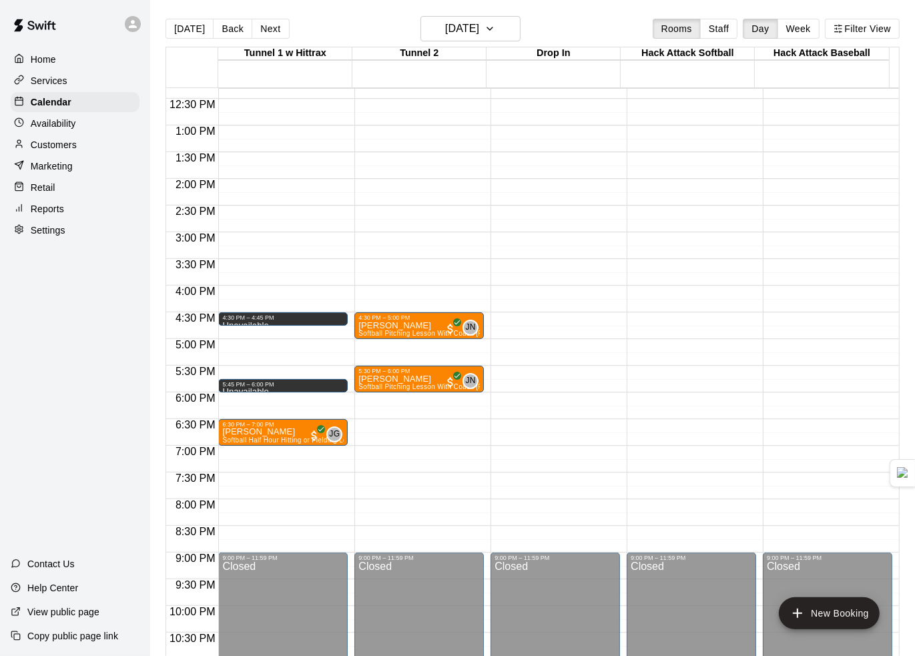
click at [258, 290] on div "12:00 AM – 6:00 AM Closed 4:30 PM – 4:45 PM Unavailable 5:45 PM – 6:00 PM Unava…" at bounding box center [282, 71] width 129 height 1281
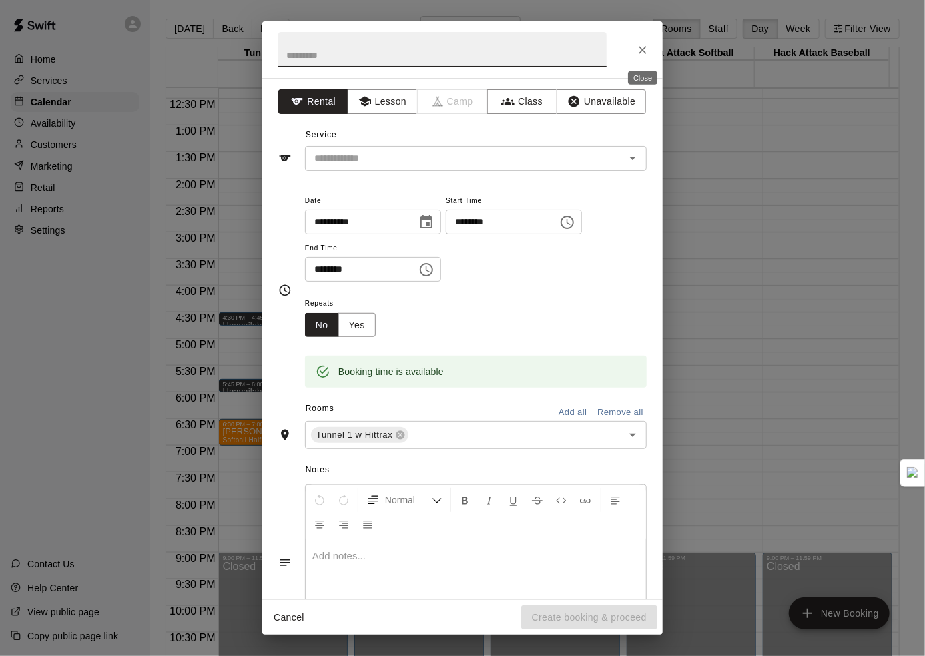
click at [641, 45] on icon "Close" at bounding box center [642, 49] width 13 height 13
